Goal: Browse casually: Explore the website without a specific task or goal

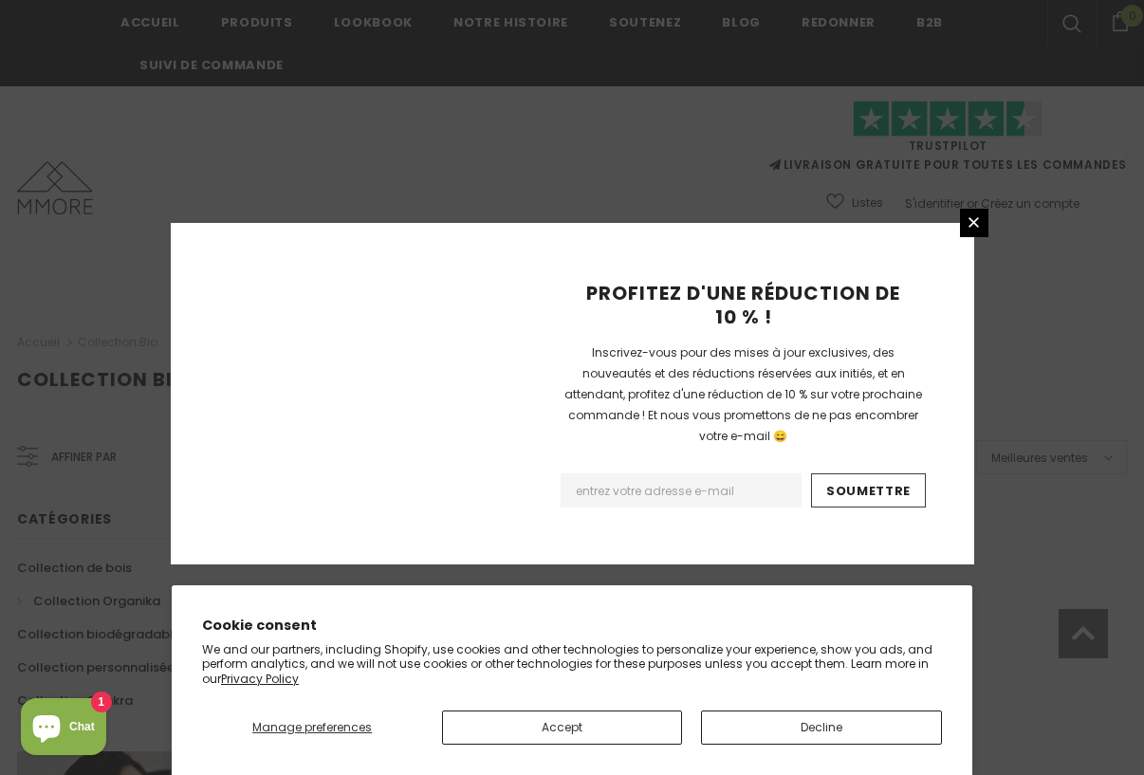
scroll to position [1254, 0]
